Goal: Task Accomplishment & Management: Complete application form

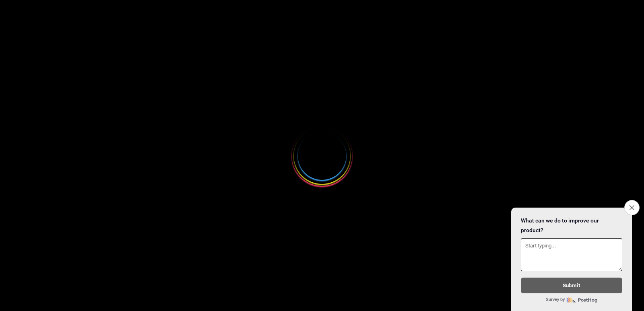
select select
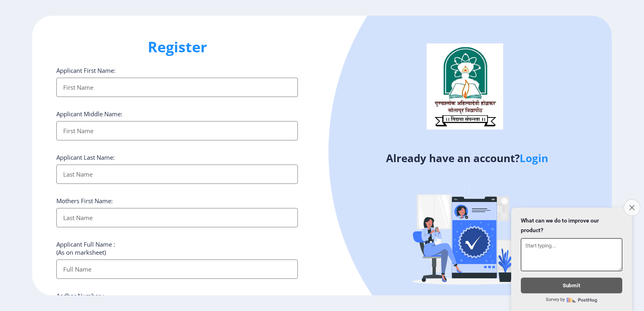
click at [634, 205] on icon "Close survey" at bounding box center [631, 207] width 5 height 5
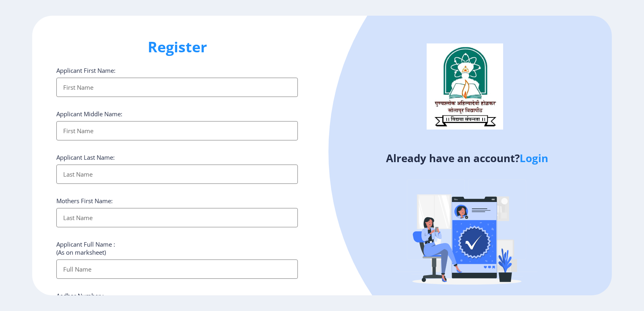
click at [145, 84] on input "Applicant First Name:" at bounding box center [177, 87] width 242 height 19
click at [171, 84] on input "Applicant First Name:" at bounding box center [177, 87] width 242 height 19
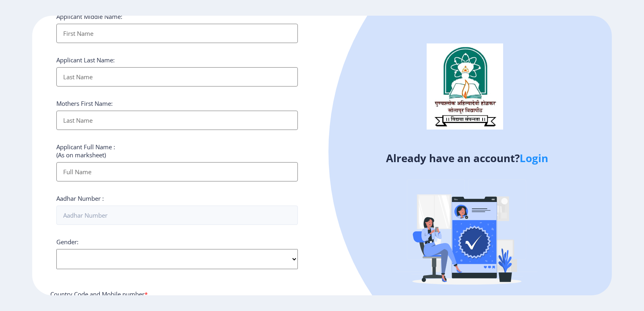
scroll to position [201, 0]
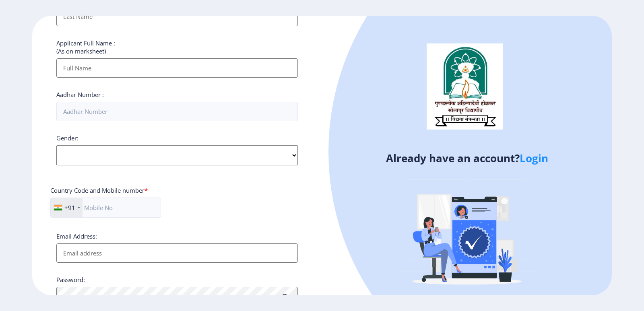
drag, startPoint x: 644, startPoint y: 178, endPoint x: 638, endPoint y: 92, distance: 85.5
click at [638, 92] on ngx-register "Register Applicant First Name: Applicant Middle Name: Applicant Last Name: Moth…" at bounding box center [322, 156] width 644 height 280
drag, startPoint x: 344, startPoint y: 152, endPoint x: 345, endPoint y: 113, distance: 39.1
drag, startPoint x: 289, startPoint y: 117, endPoint x: 331, endPoint y: 134, distance: 45.7
click at [293, 117] on input "Aadhar Number :" at bounding box center [177, 111] width 242 height 19
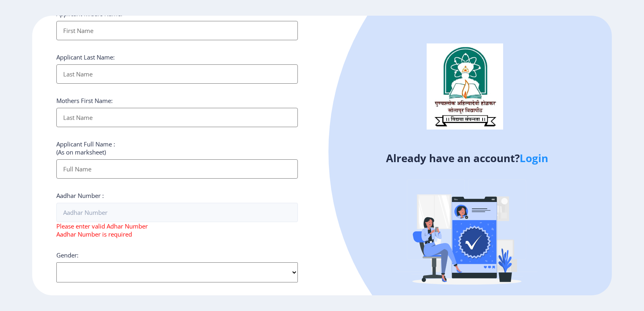
scroll to position [1, 0]
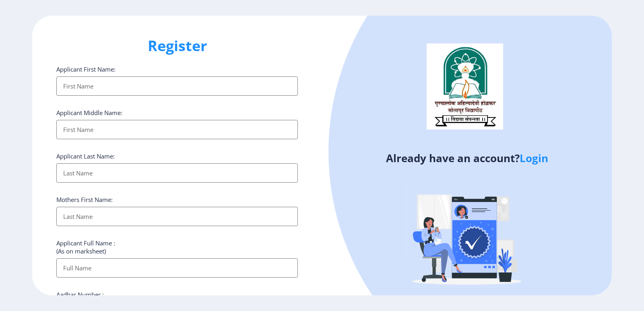
click at [229, 85] on input "Applicant First Name:" at bounding box center [177, 86] width 242 height 19
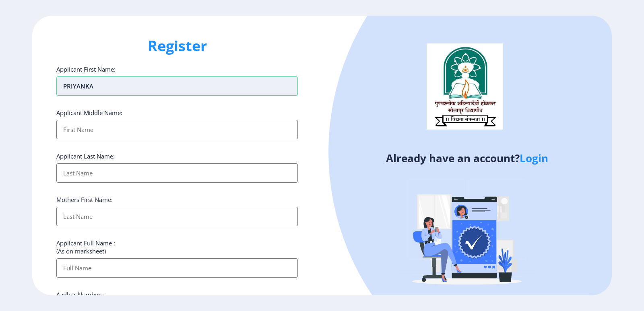
type input "PRIYANKA"
type input "PRABHAKAR"
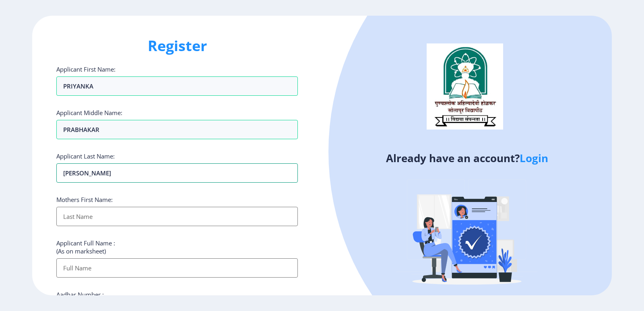
type input "[PERSON_NAME]"
click at [137, 211] on input "Applicant First Name:" at bounding box center [177, 216] width 242 height 19
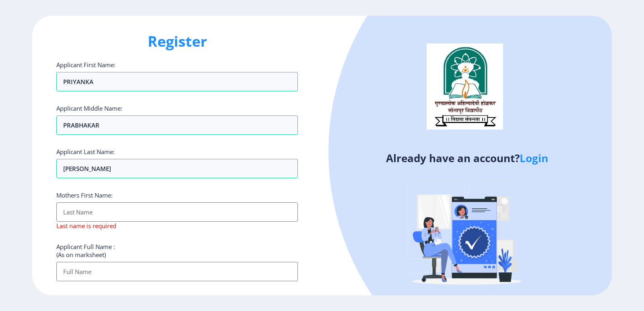
scroll to position [12, 0]
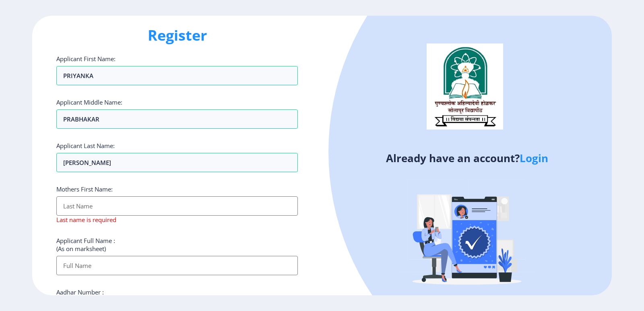
click at [136, 209] on input "Applicant First Name:" at bounding box center [177, 205] width 242 height 19
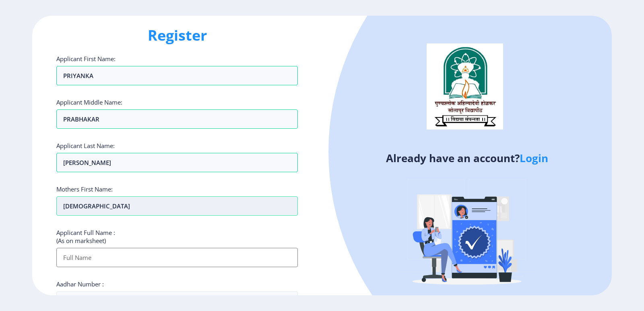
type input "[DEMOGRAPHIC_DATA]"
click at [150, 257] on input "Applicant First Name:" at bounding box center [177, 257] width 242 height 19
type input "[PERSON_NAME] [PERSON_NAME]"
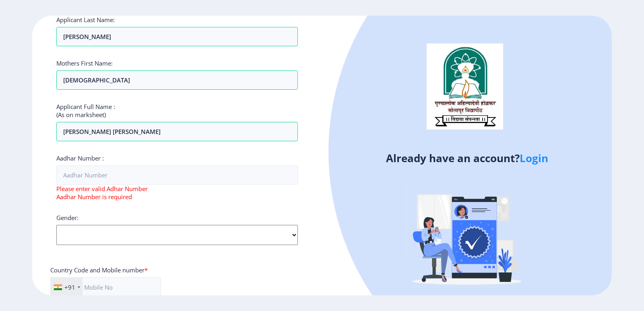
scroll to position [145, 0]
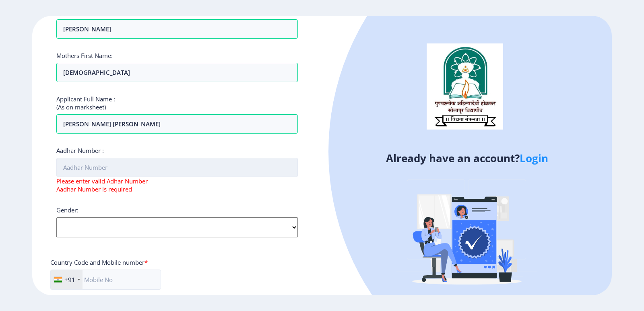
click at [111, 169] on input "Aadhar Number :" at bounding box center [177, 167] width 242 height 19
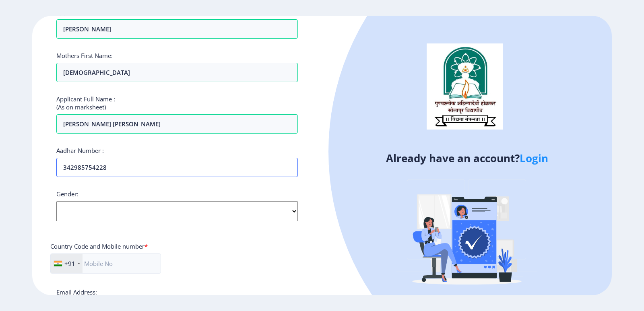
type input "342985754228"
click at [89, 220] on select "Select Gender [DEMOGRAPHIC_DATA] [DEMOGRAPHIC_DATA] Other" at bounding box center [177, 211] width 242 height 20
select select "[DEMOGRAPHIC_DATA]"
click at [56, 201] on select "Select Gender [DEMOGRAPHIC_DATA] [DEMOGRAPHIC_DATA] Other" at bounding box center [177, 211] width 242 height 20
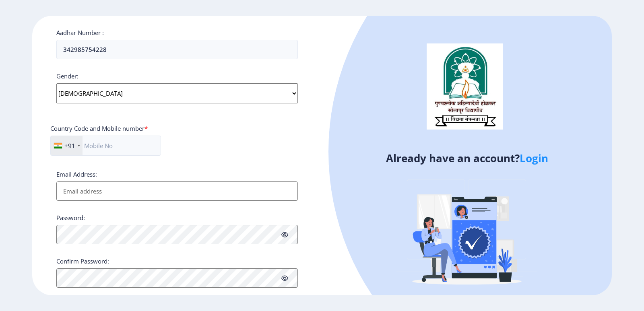
scroll to position [266, 0]
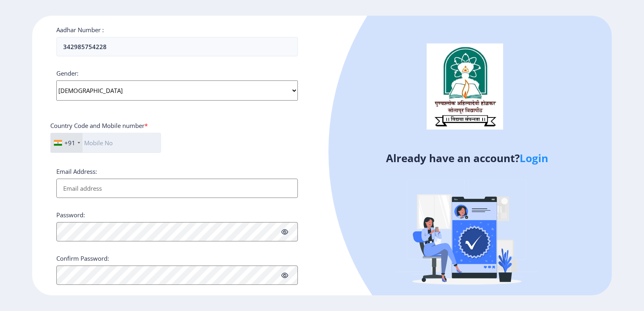
click at [111, 141] on input "text" at bounding box center [105, 143] width 111 height 20
click at [112, 141] on input "text" at bounding box center [105, 143] width 111 height 20
type input "8605676856"
click at [143, 186] on input "Email Address:" at bounding box center [177, 188] width 242 height 19
type input "[EMAIL_ADDRESS][DOMAIN_NAME]"
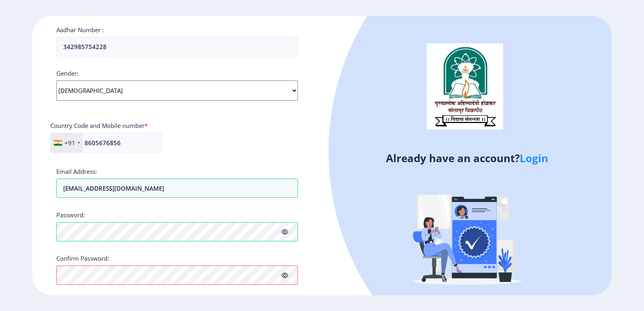
drag, startPoint x: 343, startPoint y: 273, endPoint x: 339, endPoint y: 275, distance: 4.4
click at [343, 273] on div "Already have an account? Login" at bounding box center [467, 160] width 290 height 289
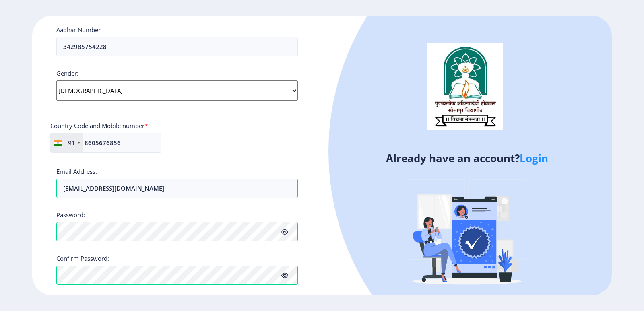
click at [287, 277] on icon at bounding box center [284, 276] width 7 height 6
click at [287, 230] on icon at bounding box center [284, 232] width 7 height 6
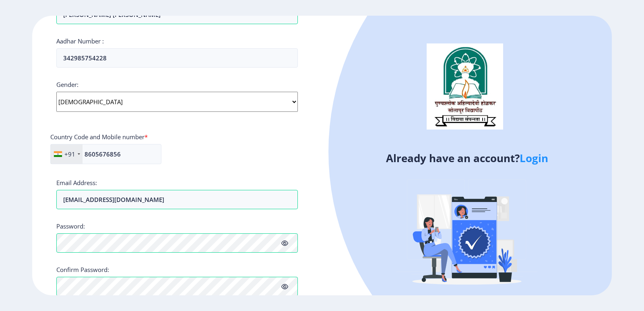
scroll to position [300, 0]
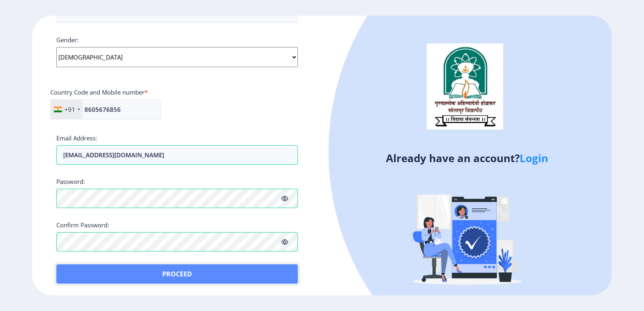
click at [218, 270] on button "Proceed" at bounding box center [177, 274] width 242 height 19
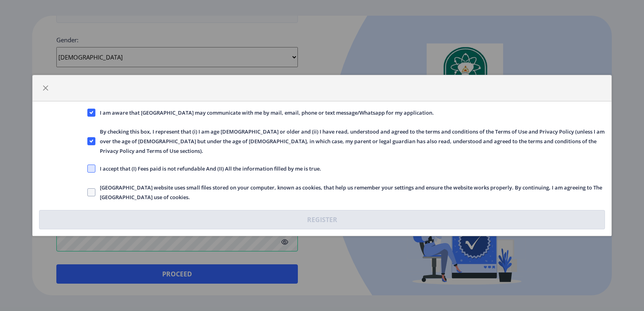
click at [95, 165] on span at bounding box center [91, 169] width 8 height 8
click at [88, 169] on input "I accept that (I) Fees paid is not refundable And (II) All the information fill…" at bounding box center [87, 169] width 0 height 0
checkbox input "true"
click at [92, 188] on span at bounding box center [91, 192] width 8 height 8
click at [88, 192] on input "[GEOGRAPHIC_DATA] website uses small files stored on your computer, known as co…" at bounding box center [87, 192] width 0 height 0
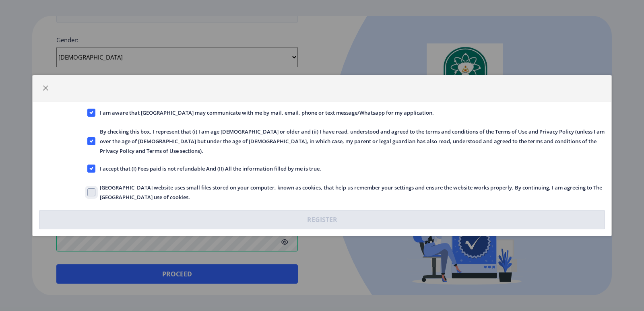
checkbox input "true"
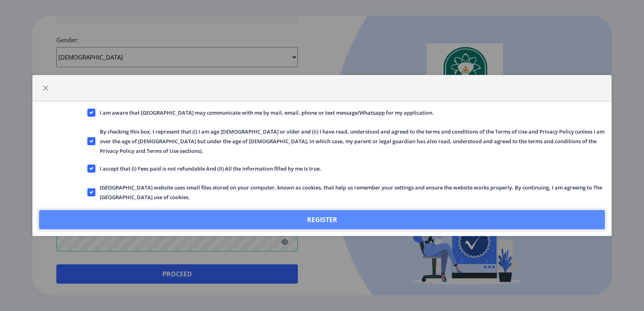
click at [341, 217] on button "Register" at bounding box center [322, 219] width 566 height 19
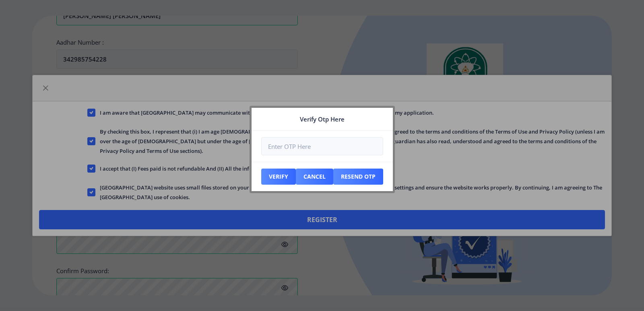
scroll to position [345, 0]
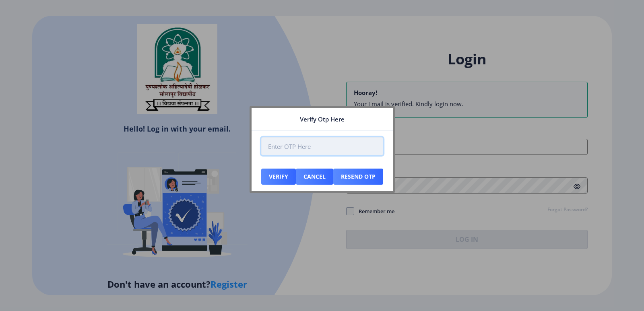
click at [304, 150] on input "number" at bounding box center [322, 146] width 122 height 18
type input "258714"
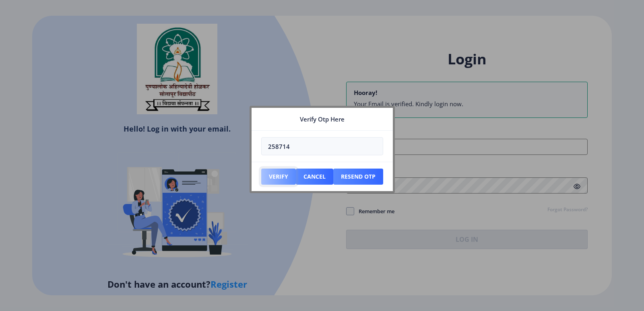
click at [277, 176] on button "Verify" at bounding box center [278, 177] width 35 height 16
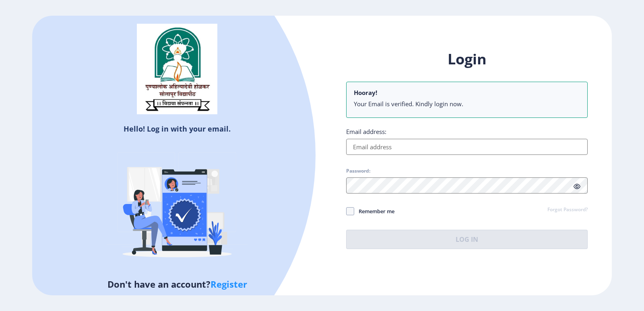
click at [387, 148] on input "Email address:" at bounding box center [467, 147] width 242 height 16
type input "[EMAIL_ADDRESS][DOMAIN_NAME]"
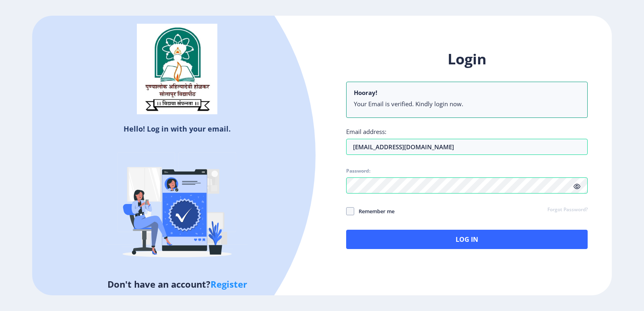
drag, startPoint x: 354, startPoint y: 210, endPoint x: 367, endPoint y: 221, distance: 16.9
click at [354, 210] on span at bounding box center [350, 211] width 8 height 8
click at [347, 211] on input "Remember me" at bounding box center [346, 211] width 0 height 0
checkbox input "true"
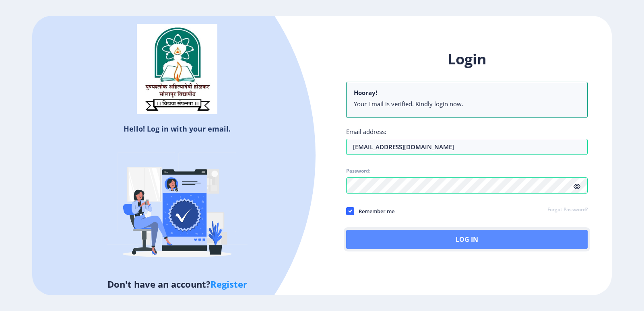
click at [411, 235] on button "Log In" at bounding box center [467, 239] width 242 height 19
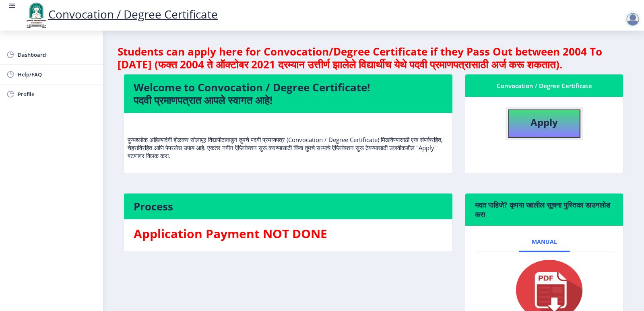
click at [533, 129] on b "Apply" at bounding box center [544, 122] width 27 height 13
select select
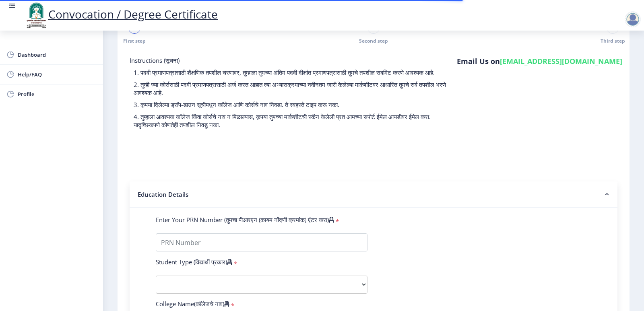
scroll to position [40, 0]
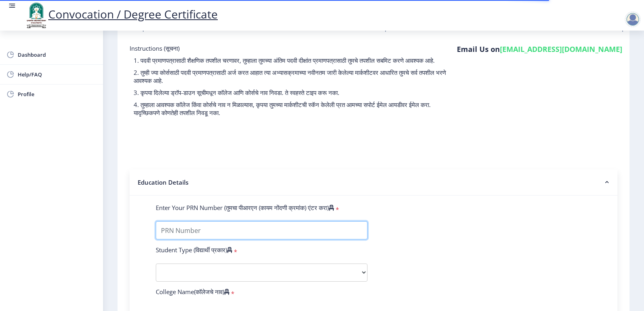
click at [199, 235] on input "Enter Your PRN Number (तुमचा पीआरएन (कायम नोंदणी क्रमांक) एंटर करा)" at bounding box center [262, 230] width 212 height 18
type input "2012032500185764"
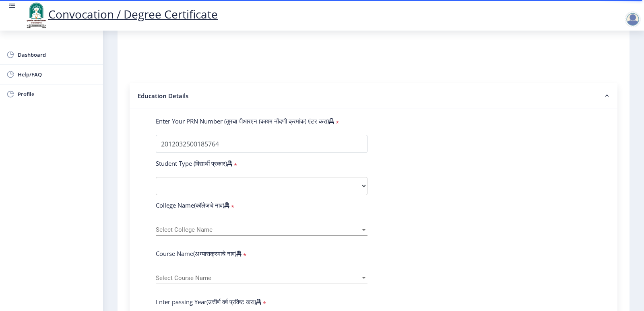
scroll to position [156, 0]
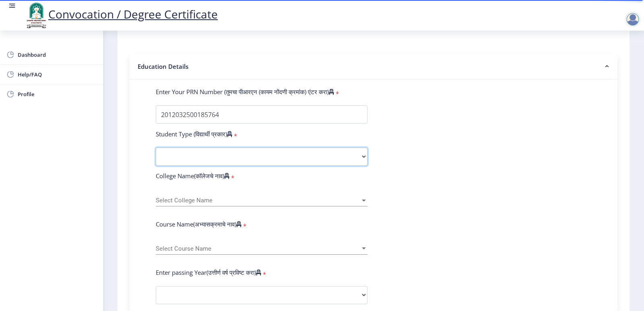
click at [236, 166] on select "Select Student Type Regular External" at bounding box center [262, 157] width 212 height 18
select select "Regular"
click at [156, 155] on select "Select Student Type Regular External" at bounding box center [262, 157] width 212 height 18
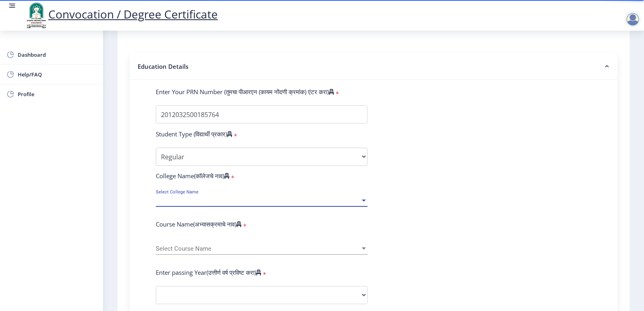
click at [263, 204] on span "Select College Name" at bounding box center [258, 200] width 205 height 7
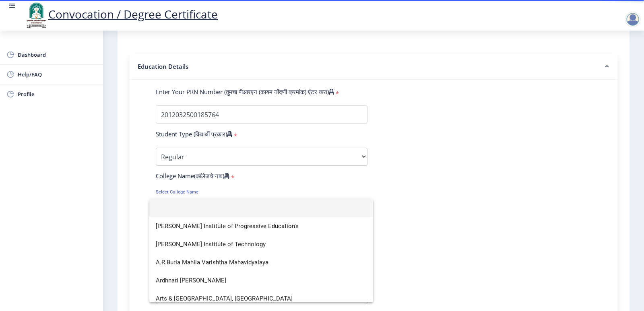
click at [263, 207] on input at bounding box center [261, 208] width 211 height 18
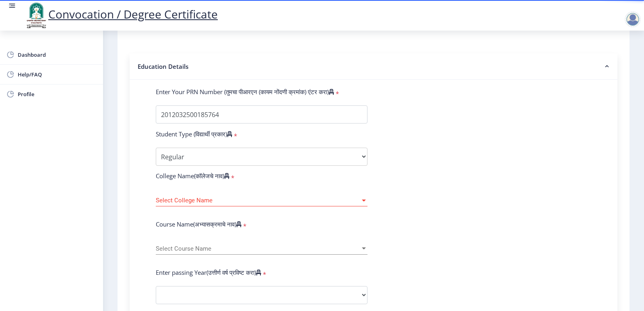
click at [264, 204] on span "Select College Name" at bounding box center [258, 200] width 205 height 7
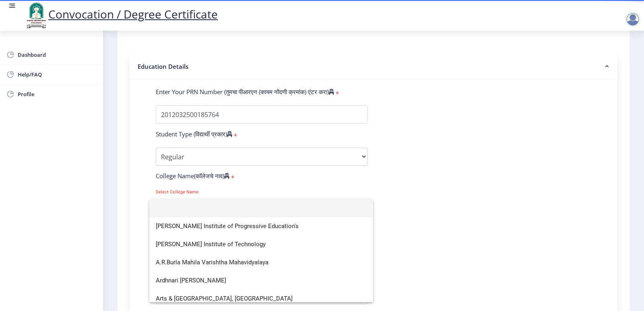
click at [239, 213] on input at bounding box center [261, 208] width 211 height 18
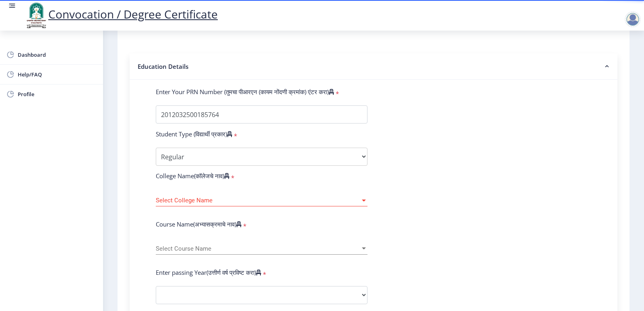
click at [239, 204] on span "Select College Name" at bounding box center [258, 200] width 205 height 7
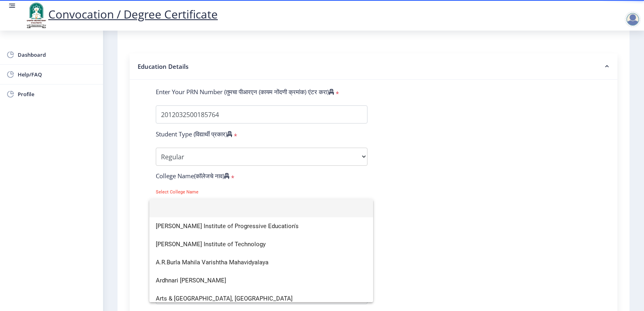
click at [202, 213] on input at bounding box center [261, 208] width 211 height 18
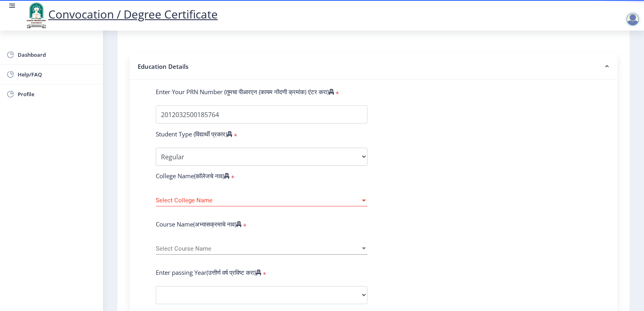
click at [202, 200] on div "Select College Name Select College Name" at bounding box center [262, 198] width 212 height 17
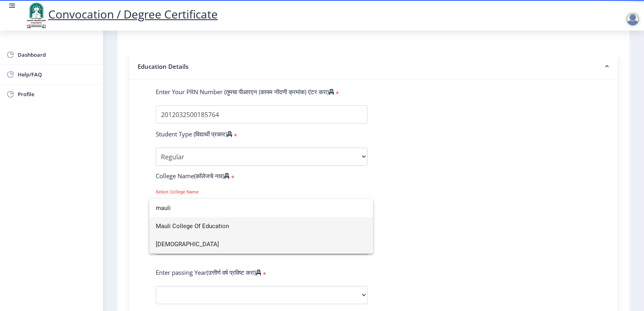
type input "mauli"
click at [207, 242] on span "[DEMOGRAPHIC_DATA]" at bounding box center [261, 245] width 211 height 18
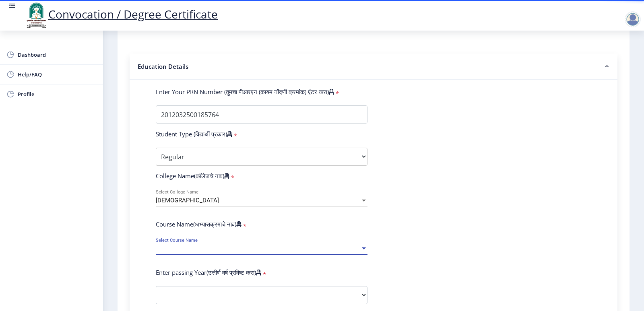
click at [254, 252] on span "Select Course Name" at bounding box center [258, 249] width 205 height 7
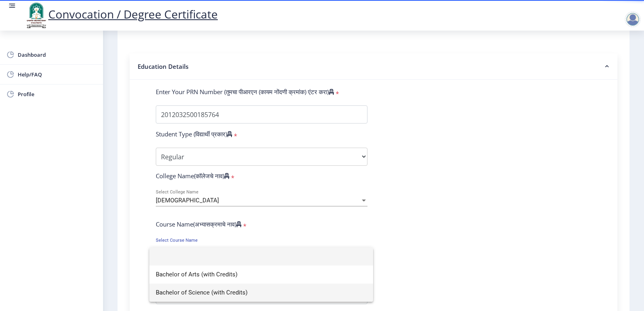
click at [237, 291] on span "Bachelor of Science (with Credits)" at bounding box center [261, 293] width 211 height 18
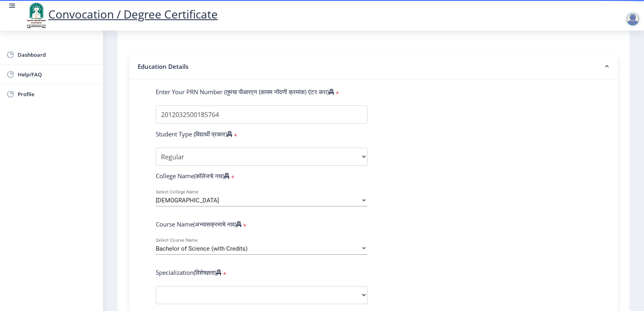
drag, startPoint x: 474, startPoint y: 192, endPoint x: 472, endPoint y: 221, distance: 29.5
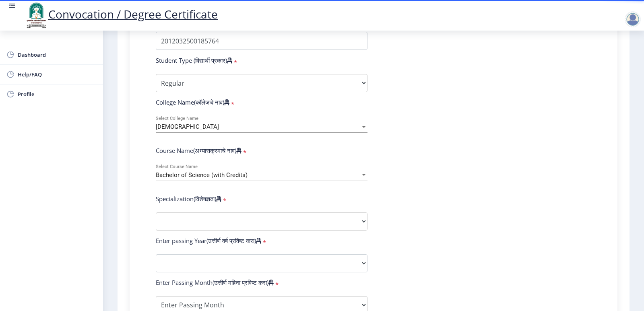
scroll to position [254, 0]
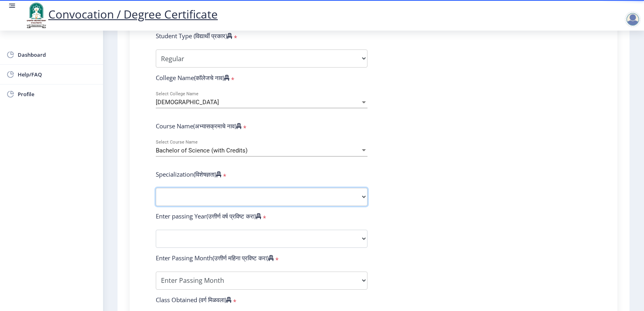
click at [204, 206] on select "Specialization Botany Chemistry Computer Science Electronics Geology Mathematic…" at bounding box center [262, 197] width 212 height 18
select select "Chemistry"
click at [156, 196] on select "Specialization Botany Chemistry Computer Science Electronics Geology Mathematic…" at bounding box center [262, 197] width 212 height 18
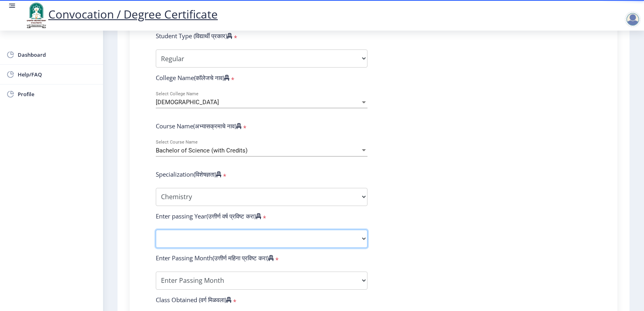
click at [204, 243] on select "2025 2024 2023 2022 2021 2020 2019 2018 2017 2016 2015 2014 2013 2012 2011 2010…" at bounding box center [262, 239] width 212 height 18
click at [156, 238] on select "2025 2024 2023 2022 2021 2020 2019 2018 2017 2016 2015 2014 2013 2012 2011 2010…" at bounding box center [262, 239] width 212 height 18
click at [223, 246] on select "2025 2024 2023 2022 2021 2020 2019 2018 2017 2016 2015 2014 2013 2012 2011 2010…" at bounding box center [262, 239] width 212 height 18
select select "2015"
click at [156, 238] on select "2025 2024 2023 2022 2021 2020 2019 2018 2017 2016 2015 2014 2013 2012 2011 2010…" at bounding box center [262, 239] width 212 height 18
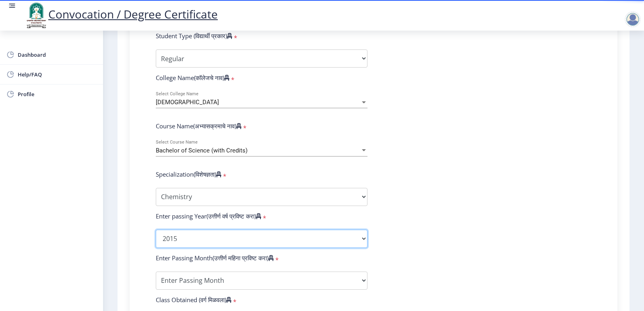
scroll to position [295, 0]
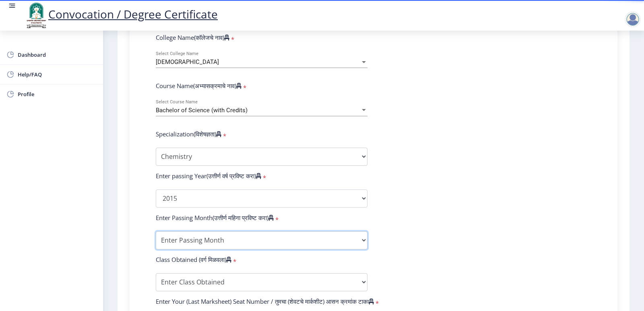
click at [220, 246] on select "Enter Passing Month March April May October November December" at bounding box center [262, 241] width 212 height 18
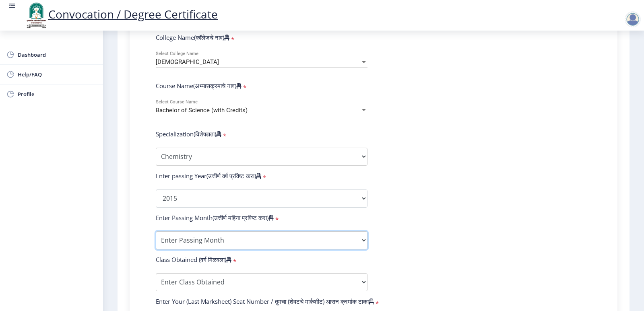
select select "March"
click at [156, 239] on select "Enter Passing Month March April May October November December" at bounding box center [262, 241] width 212 height 18
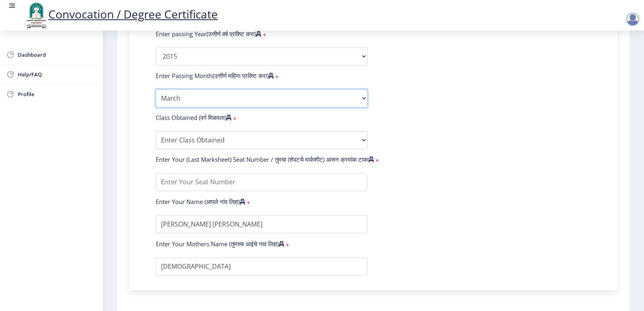
scroll to position [456, 0]
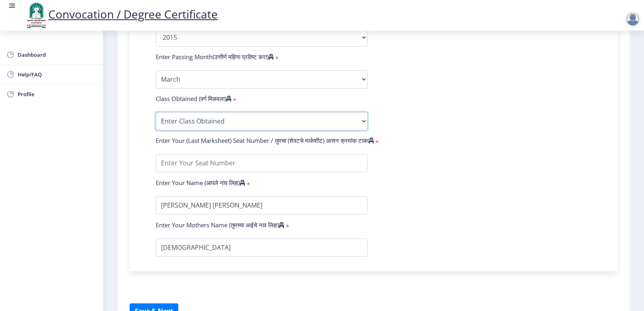
click at [220, 125] on select "Enter Class Obtained FIRST CLASS WITH DISTINCTION FIRST CLASS HIGHER SECOND CLA…" at bounding box center [262, 121] width 212 height 18
select select "FIRST CLASS"
click at [156, 120] on select "Enter Class Obtained FIRST CLASS WITH DISTINCTION FIRST CLASS HIGHER SECOND CLA…" at bounding box center [262, 121] width 212 height 18
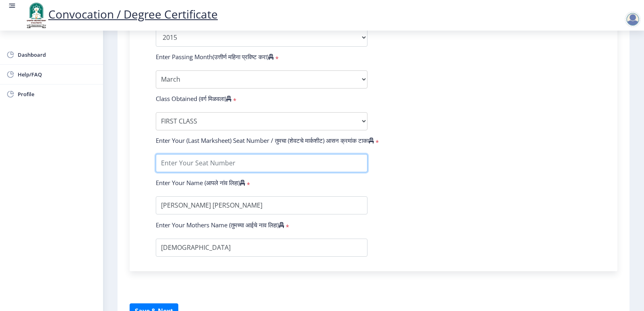
click at [220, 168] on input "textarea" at bounding box center [262, 163] width 212 height 18
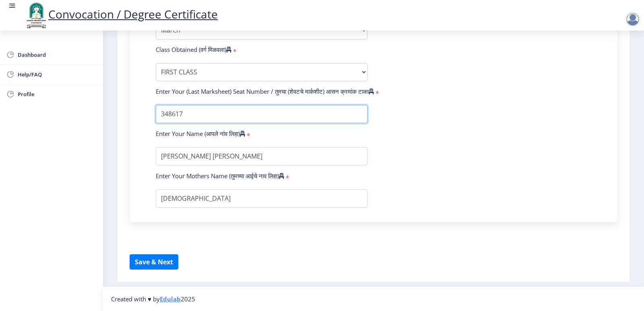
scroll to position [513, 0]
type input "348617"
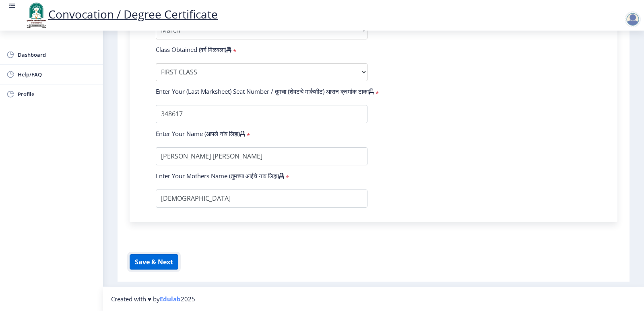
click at [158, 266] on button "Save & Next" at bounding box center [154, 261] width 49 height 15
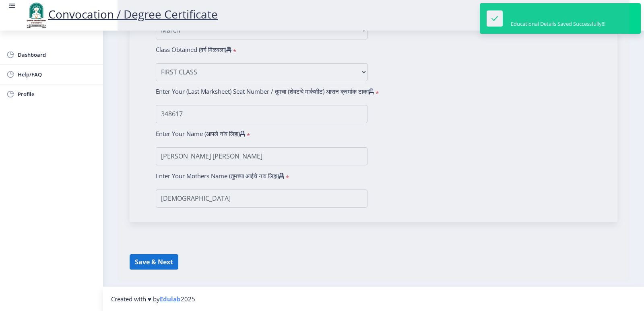
select select
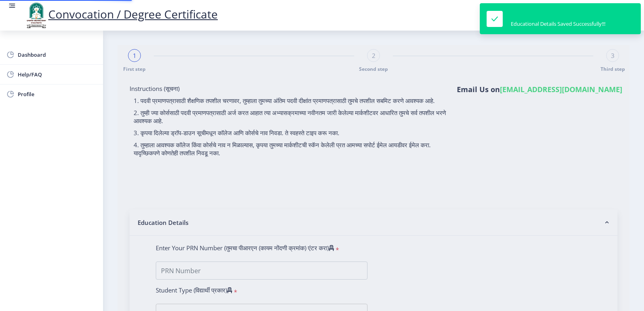
type input "[PERSON_NAME] [PERSON_NAME]"
type input "[DEMOGRAPHIC_DATA]"
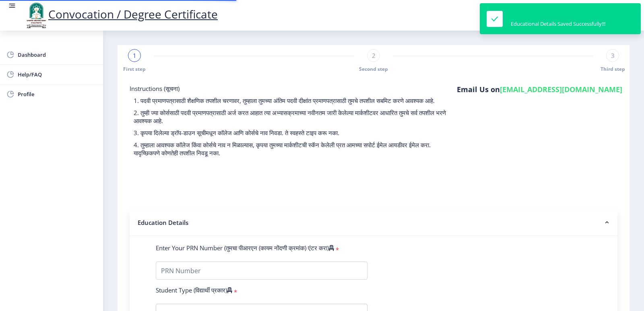
type input "2012032500185764"
select select "Regular"
select select "2015"
select select "March"
select select "FIRST CLASS"
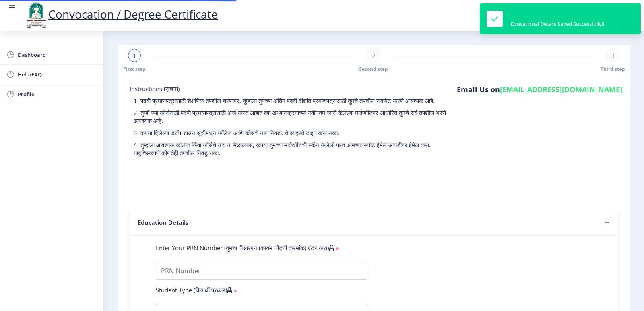
type input "348617"
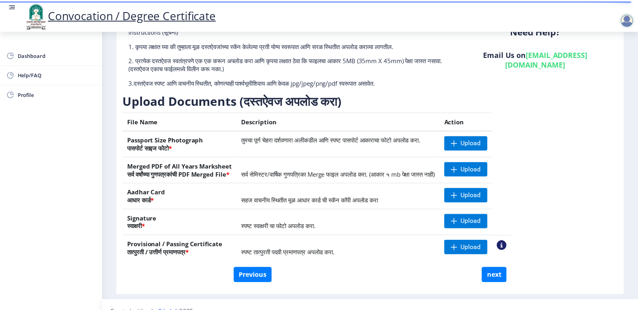
scroll to position [71, 0]
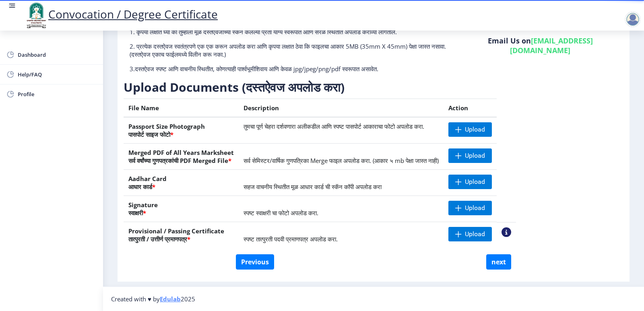
click at [511, 233] on nb-action at bounding box center [507, 232] width 10 height 10
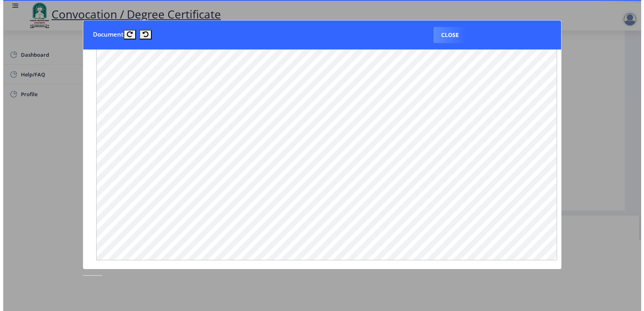
scroll to position [404, 10]
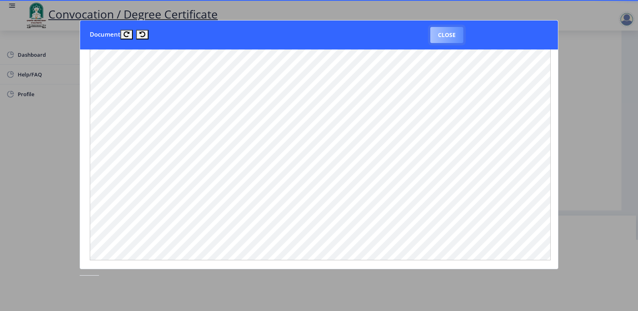
click at [448, 35] on button "Close" at bounding box center [446, 35] width 33 height 16
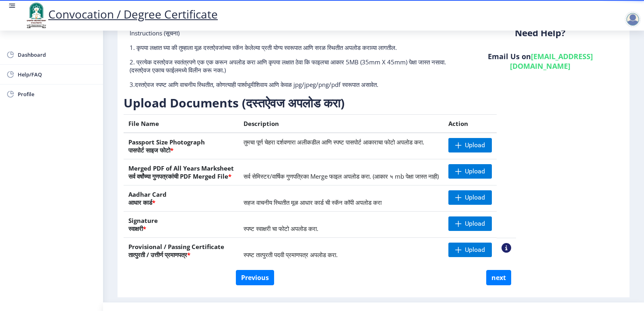
scroll to position [71, 0]
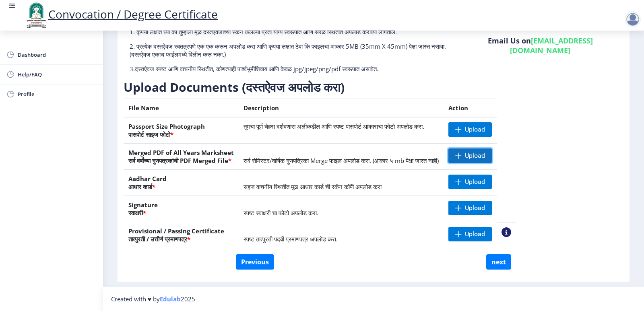
click at [485, 153] on span "Upload" at bounding box center [475, 156] width 20 height 8
click at [485, 126] on span "Upload" at bounding box center [475, 130] width 20 height 8
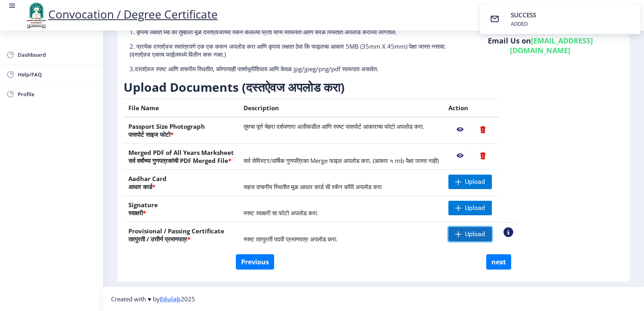
click at [485, 238] on span "Upload" at bounding box center [475, 234] width 20 height 8
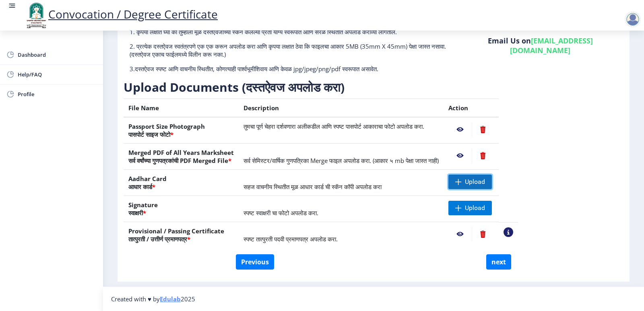
click at [485, 180] on span "Upload" at bounding box center [475, 182] width 20 height 8
click at [492, 203] on span "Upload" at bounding box center [470, 208] width 43 height 14
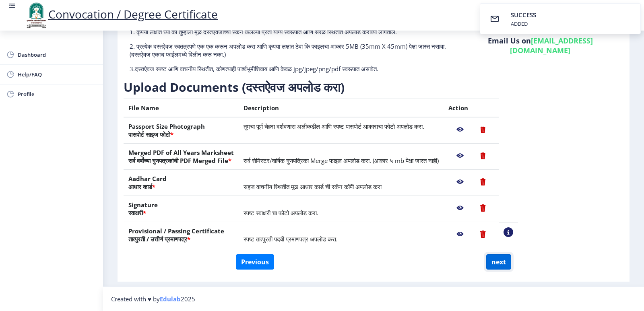
click at [488, 261] on button "next" at bounding box center [498, 261] width 25 height 15
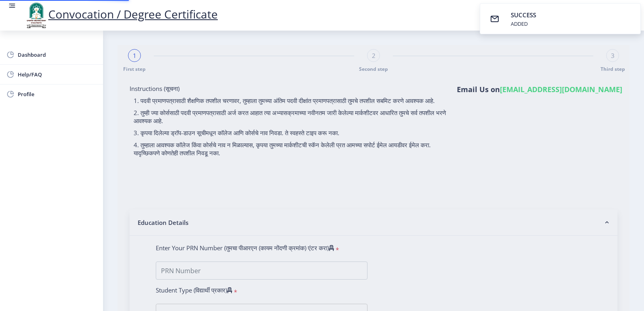
select select
type input "[PERSON_NAME] [PERSON_NAME]"
type input "[DEMOGRAPHIC_DATA]"
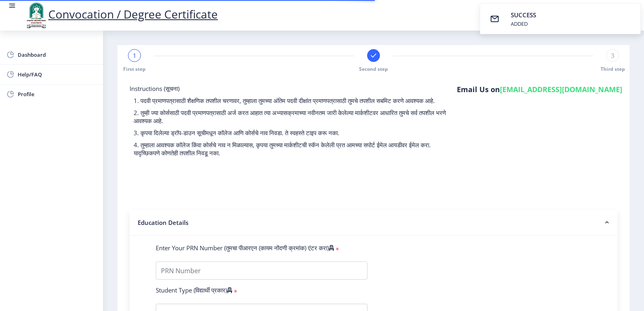
type input "2012032500185764"
select select "Regular"
select select "2015"
select select "March"
select select "FIRST CLASS"
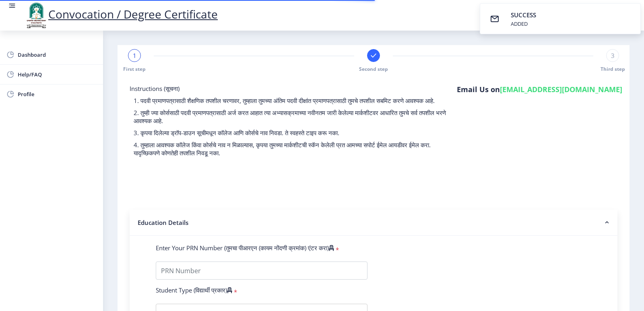
type input "348617"
select select
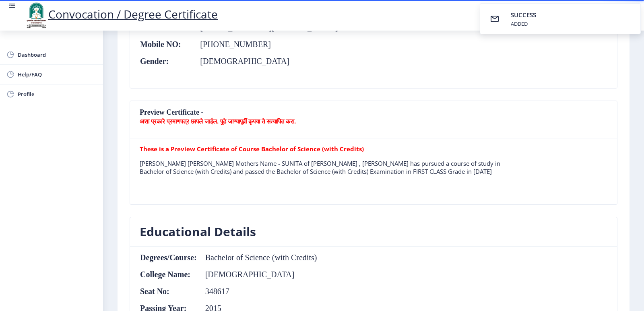
scroll to position [173, 0]
click at [296, 118] on b "अशा प्रकारे प्रमाणपत्र छापले जाईल. पुढे जाण्यापूर्वी कृपया ते सत्यापित करा." at bounding box center [218, 121] width 156 height 8
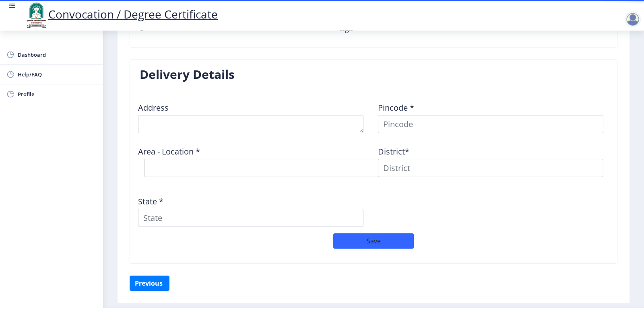
scroll to position [638, 0]
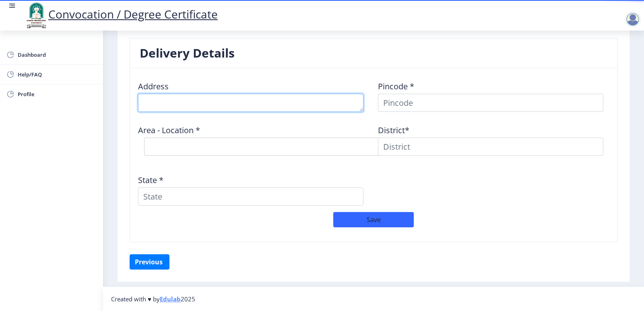
click at [158, 111] on textarea at bounding box center [250, 103] width 225 height 18
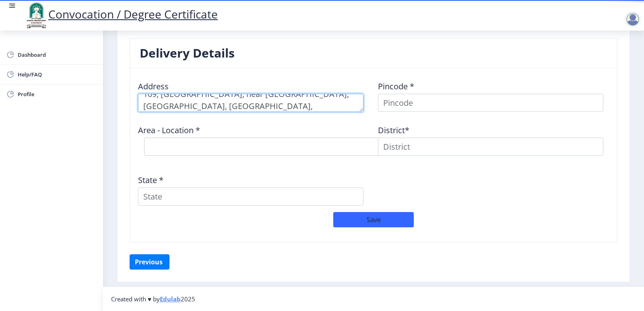
type textarea "109, [GEOGRAPHIC_DATA], near [GEOGRAPHIC_DATA], [GEOGRAPHIC_DATA], [GEOGRAPHIC_…"
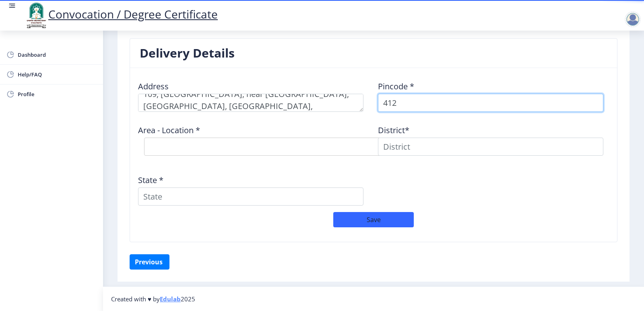
scroll to position [634, 0]
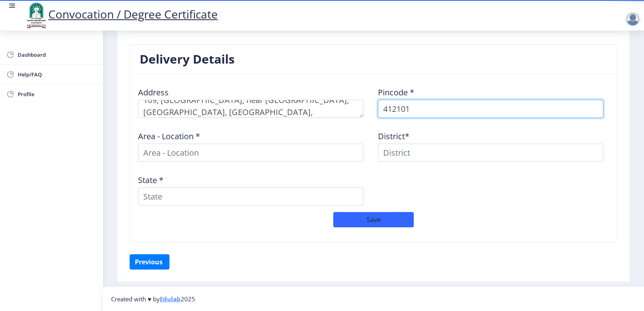
type input "412101"
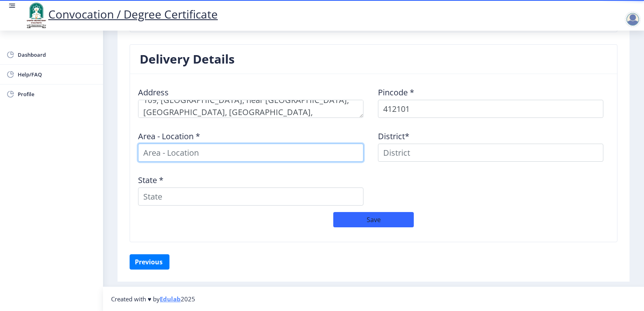
click at [171, 149] on input at bounding box center [250, 153] width 225 height 18
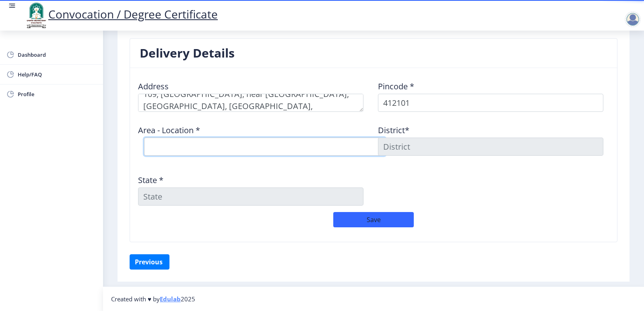
click at [172, 152] on select "Select Area Location [GEOGRAPHIC_DATA] [GEOGRAPHIC_DATA][PERSON_NAME] B.O" at bounding box center [265, 147] width 242 height 18
select select "1: Object"
click at [144, 143] on select "Select Area Location [GEOGRAPHIC_DATA] [GEOGRAPHIC_DATA][PERSON_NAME] B.O" at bounding box center [265, 147] width 242 height 18
type input "[GEOGRAPHIC_DATA]"
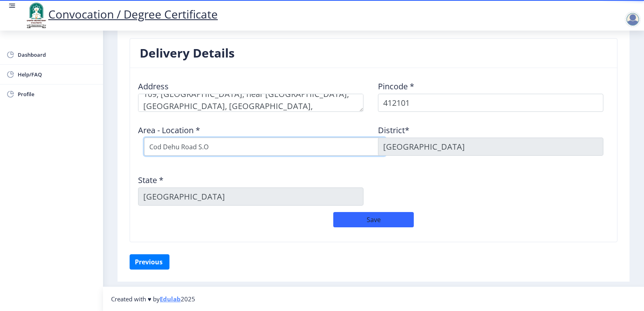
click at [191, 151] on select "Select Area Location [GEOGRAPHIC_DATA] [GEOGRAPHIC_DATA][PERSON_NAME] B.O" at bounding box center [265, 147] width 242 height 18
select select "2: Object"
click at [144, 143] on select "Select Area Location [GEOGRAPHIC_DATA] [GEOGRAPHIC_DATA][PERSON_NAME] B.O" at bounding box center [265, 147] width 242 height 18
click at [373, 227] on button "Save" at bounding box center [373, 219] width 81 height 15
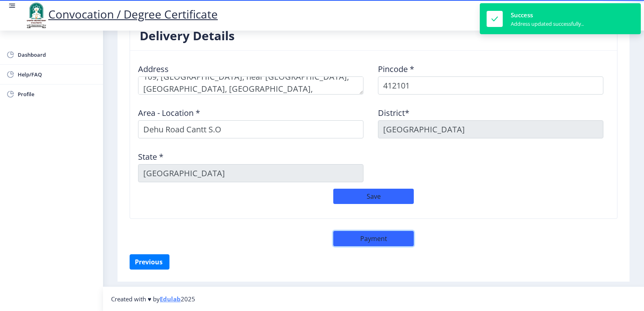
click at [379, 236] on button "Payment" at bounding box center [373, 238] width 81 height 15
select select "sealed"
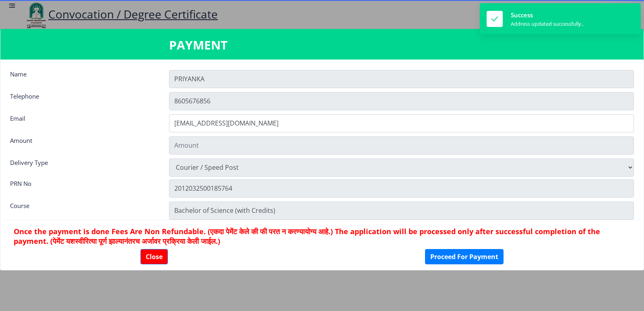
type input "1885"
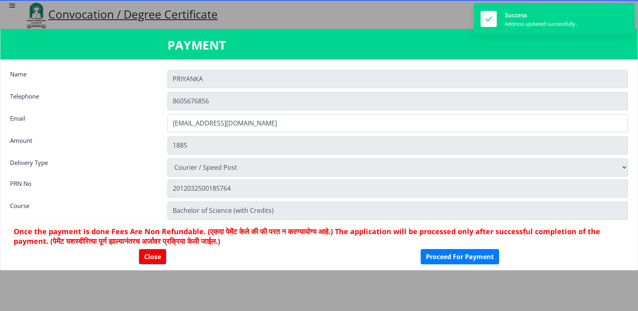
scroll to position [657, 0]
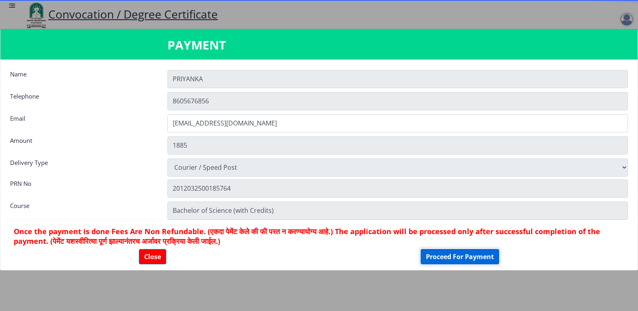
click at [452, 250] on button "Proceed For Payment" at bounding box center [460, 256] width 79 height 15
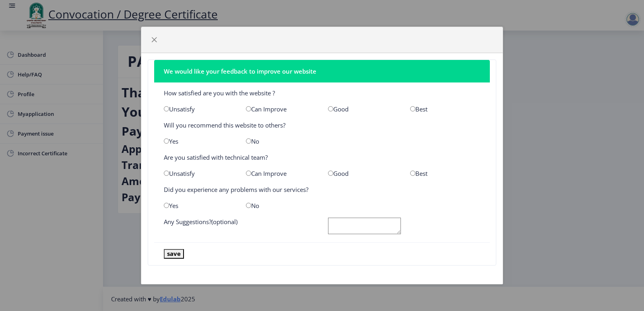
click at [411, 110] on input "radio" at bounding box center [412, 108] width 5 height 5
radio input "true"
click at [418, 170] on div "Best" at bounding box center [445, 174] width 82 height 8
click at [411, 172] on input "radio" at bounding box center [412, 173] width 5 height 5
radio input "true"
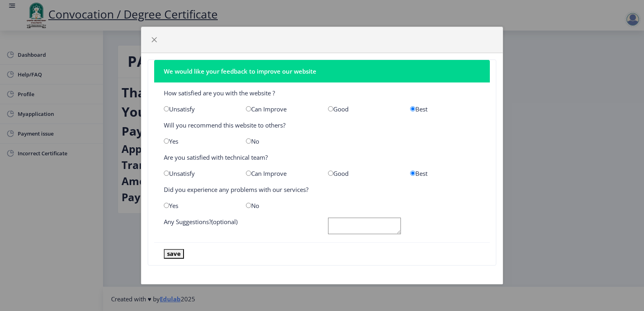
click at [240, 206] on div "Yes" at bounding box center [199, 206] width 82 height 8
click at [250, 207] on input "radio" at bounding box center [248, 205] width 5 height 5
radio input "true"
click at [184, 254] on nb-card-footer "save" at bounding box center [322, 253] width 336 height 23
click at [177, 254] on button "save" at bounding box center [174, 253] width 20 height 9
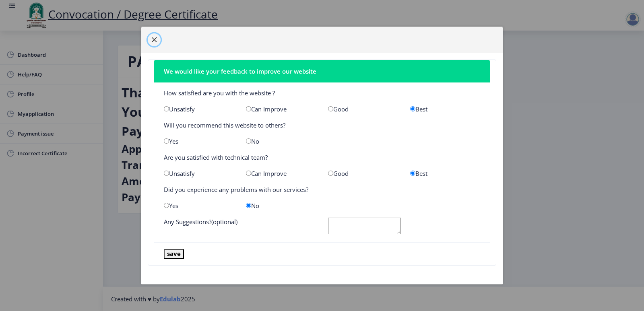
click at [151, 39] on span "button" at bounding box center [154, 40] width 6 height 6
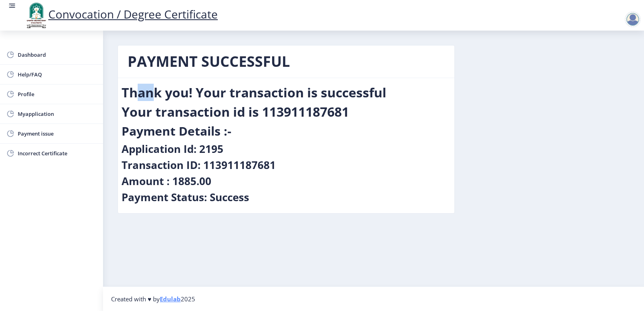
drag, startPoint x: 142, startPoint y: 93, endPoint x: 269, endPoint y: 93, distance: 126.4
click at [262, 93] on h2 "Thank you! Your transaction is successful" at bounding box center [254, 93] width 265 height 16
click at [270, 93] on h2 "Thank you! Your transaction is successful" at bounding box center [254, 93] width 265 height 16
click at [31, 54] on span "Dashboard" at bounding box center [57, 55] width 79 height 10
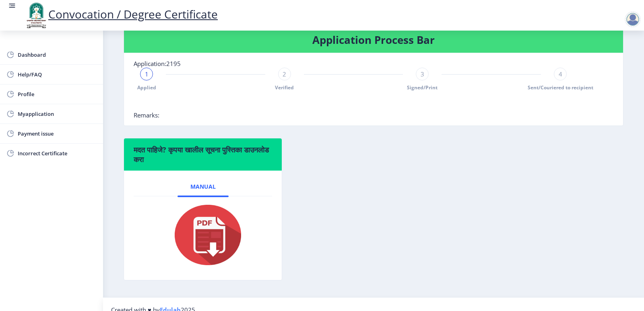
scroll to position [150, 0]
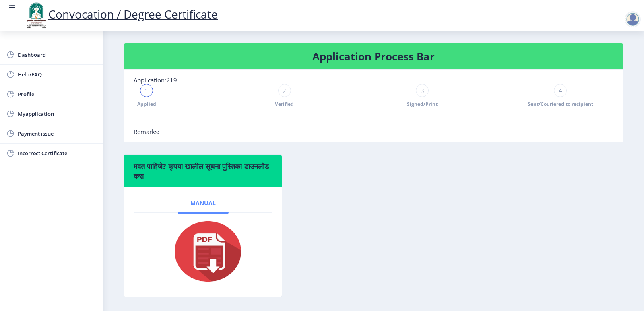
click at [201, 207] on span "Manual" at bounding box center [202, 203] width 25 height 6
click at [206, 251] on img at bounding box center [203, 251] width 81 height 64
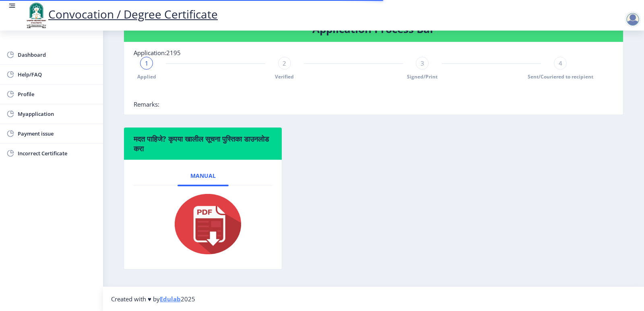
scroll to position [190, 0]
click at [384, 177] on div "मदत पाहिजे? कृपया खालील सूचना पुस्तिका डाउनलोड करा Manual" at bounding box center [374, 204] width 512 height 155
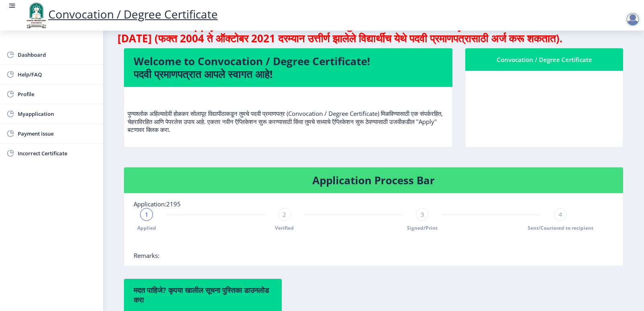
scroll to position [40, 0]
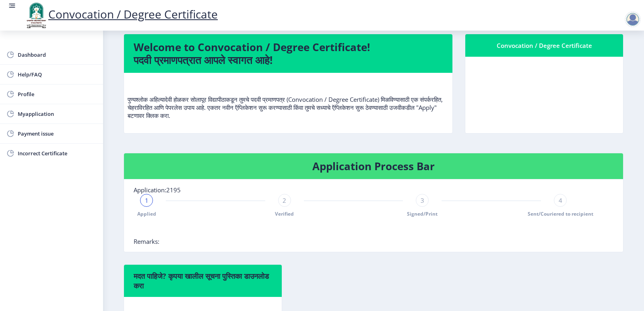
click at [522, 57] on nb-card-header "Convocation / Degree Certificate" at bounding box center [544, 45] width 158 height 23
click at [344, 173] on h4 "Application Process Bar" at bounding box center [374, 166] width 480 height 13
click at [411, 217] on span "Signed/Print" at bounding box center [422, 214] width 31 height 7
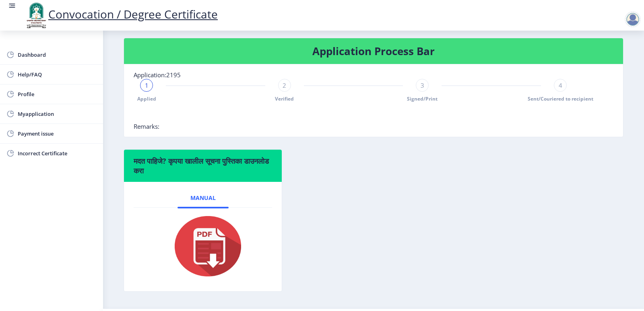
scroll to position [161, 0]
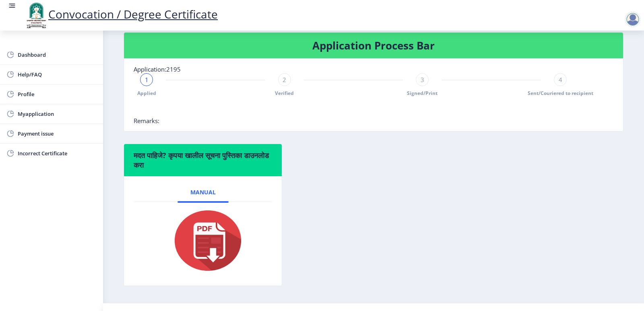
click at [559, 84] on span "4" at bounding box center [561, 80] width 4 height 8
click at [145, 84] on span "1" at bounding box center [147, 80] width 4 height 8
click at [48, 156] on span "Incorrect Certificate" at bounding box center [57, 154] width 79 height 10
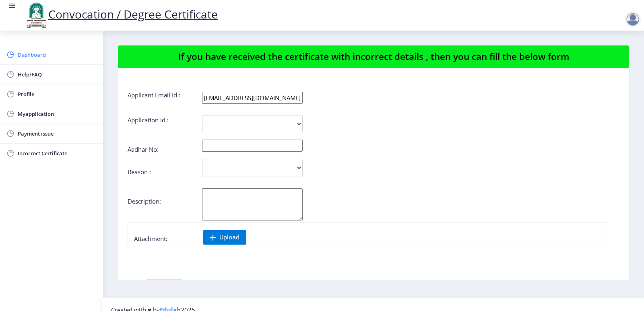
click at [33, 54] on span "Dashboard" at bounding box center [57, 55] width 79 height 10
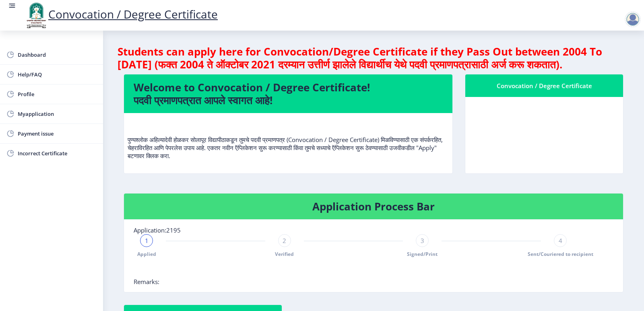
click at [151, 131] on nb-card-body "पुण्यश्लोक अहिल्यादेवी होळकर सोलापूर विद्यापीठाकडून तुमचे पदवी प्रमाणपत्र (Conv…" at bounding box center [288, 143] width 329 height 60
click at [170, 147] on p "पुण्यश्लोक अहिल्यादेवी होळकर सोलापूर विद्यापीठाकडून तुमचे पदवी प्रमाणपत्र (Conv…" at bounding box center [288, 140] width 321 height 40
click at [35, 91] on span "Profile" at bounding box center [57, 94] width 79 height 10
select select "[DEMOGRAPHIC_DATA]"
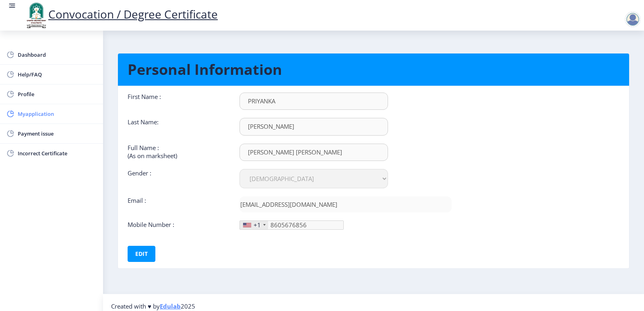
click at [41, 112] on span "Myapplication" at bounding box center [57, 114] width 79 height 10
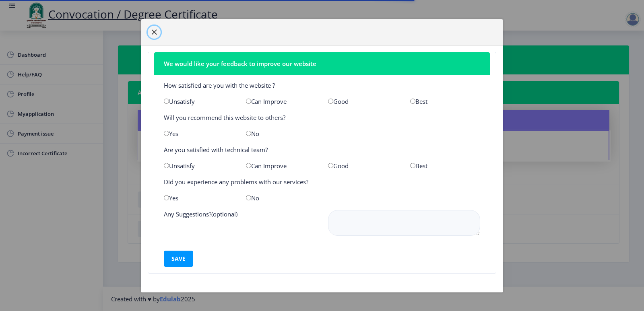
click at [153, 32] on span "button" at bounding box center [154, 32] width 6 height 6
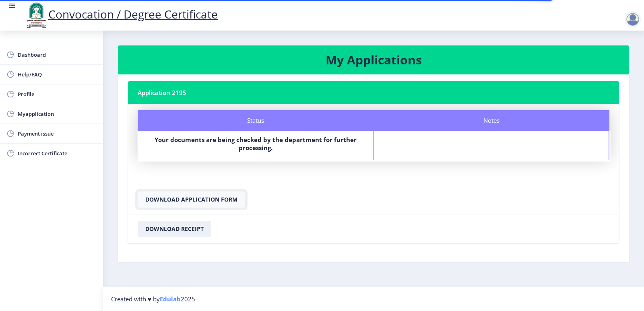
click at [208, 197] on button "Download Application Form" at bounding box center [192, 200] width 108 height 16
click at [173, 225] on button "Download Receipt" at bounding box center [175, 229] width 74 height 16
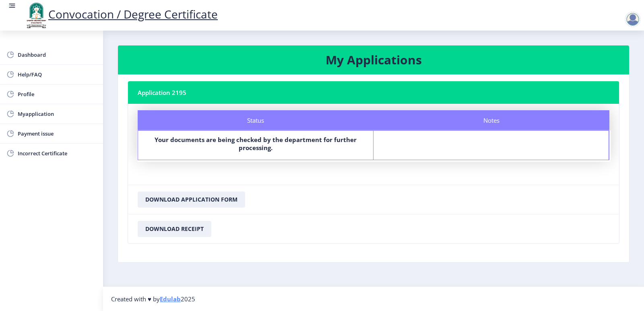
click at [637, 23] on div at bounding box center [633, 19] width 16 height 16
click at [604, 63] on span "Log out" at bounding box center [612, 63] width 52 height 10
